Goal: Navigation & Orientation: Find specific page/section

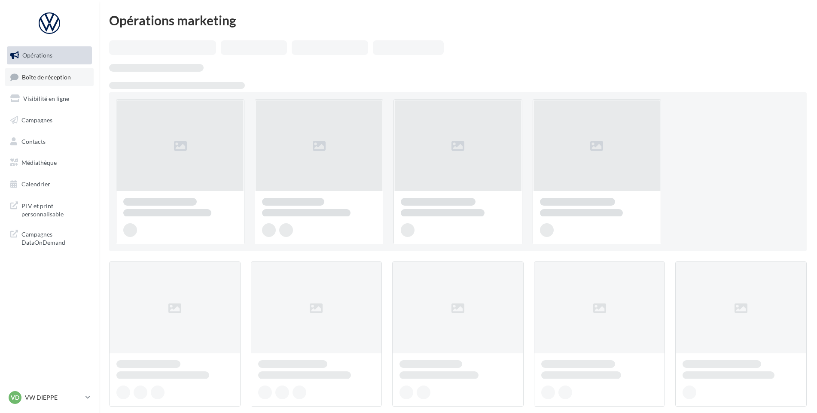
click at [49, 77] on span "Boîte de réception" at bounding box center [46, 76] width 49 height 7
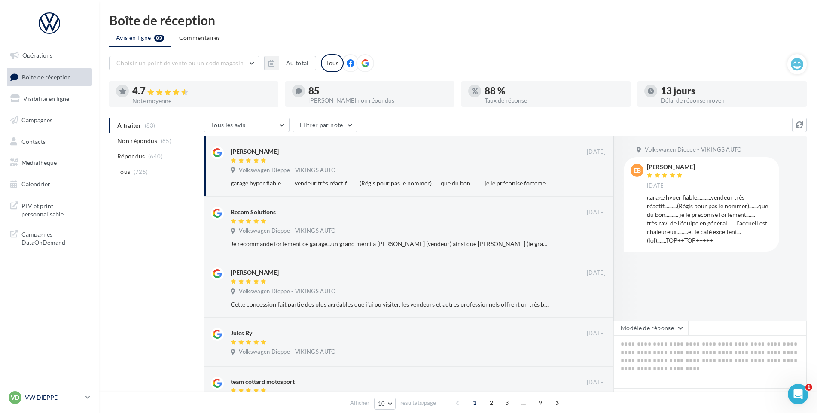
click at [30, 397] on p "VW DIEPPE" at bounding box center [53, 397] width 57 height 9
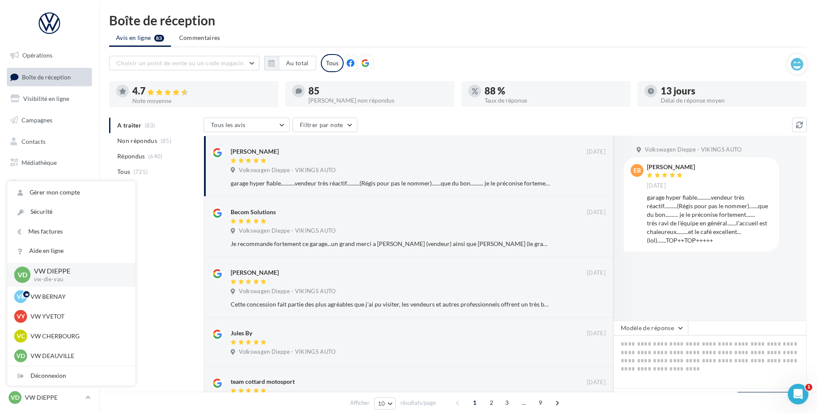
scroll to position [215, 0]
click at [75, 282] on p "VW GRD QUEVILLY" at bounding box center [77, 279] width 94 height 9
